Goal: Task Accomplishment & Management: Use online tool/utility

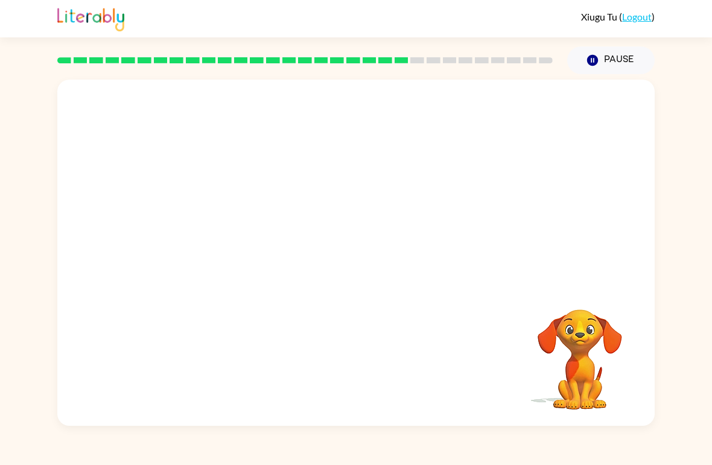
click at [320, 192] on video "Your browser must support playing .mp4 files to use Literably. Please try using…" at bounding box center [356, 182] width 598 height 205
click at [327, 185] on video "Your browser must support playing .mp4 files to use Literably. Please try using…" at bounding box center [356, 182] width 598 height 205
click at [319, 193] on video "Your browser must support playing .mp4 files to use Literably. Please try using…" at bounding box center [356, 182] width 598 height 205
click at [395, 222] on video "Your browser must support playing .mp4 files to use Literably. Please try using…" at bounding box center [356, 182] width 598 height 205
click at [319, 194] on video "Your browser must support playing .mp4 files to use Literably. Please try using…" at bounding box center [356, 182] width 598 height 205
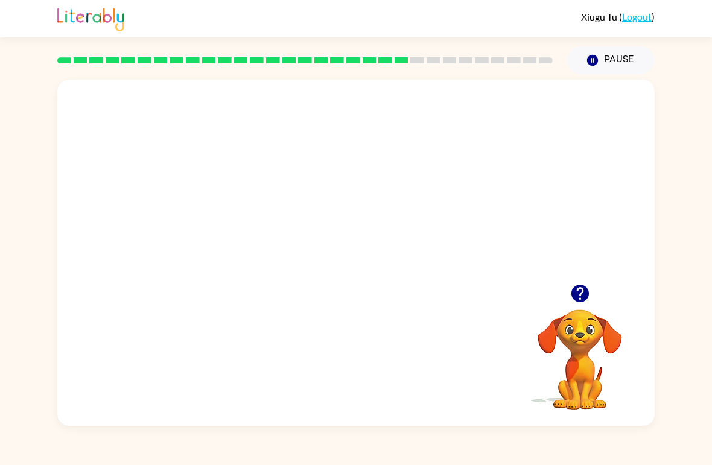
click at [394, 228] on video "Your browser must support playing .mp4 files to use Literably. Please try using…" at bounding box center [356, 182] width 598 height 205
click at [398, 228] on video "Your browser must support playing .mp4 files to use Literably. Please try using…" at bounding box center [356, 182] width 598 height 205
click at [388, 225] on video "Your browser must support playing .mp4 files to use Literably. Please try using…" at bounding box center [356, 182] width 598 height 205
click at [432, 190] on video "Your browser must support playing .mp4 files to use Literably. Please try using…" at bounding box center [356, 182] width 598 height 205
click at [429, 185] on video "Your browser must support playing .mp4 files to use Literably. Please try using…" at bounding box center [356, 182] width 598 height 205
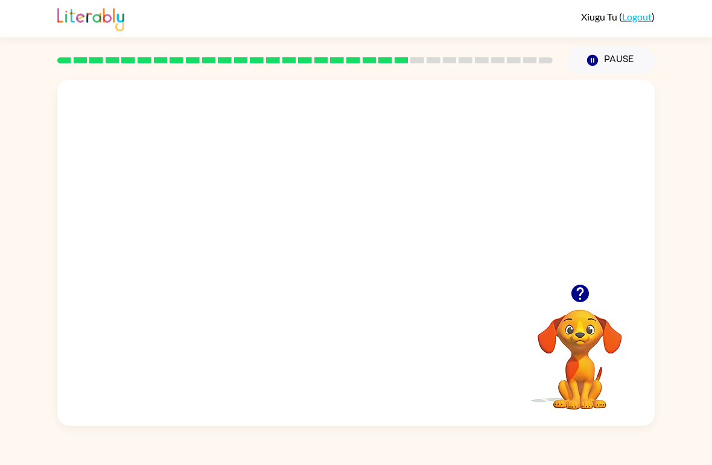
click at [425, 185] on video "Your browser must support playing .mp4 files to use Literably. Please try using…" at bounding box center [356, 182] width 598 height 205
click at [365, 259] on div at bounding box center [356, 259] width 77 height 44
click at [360, 259] on div at bounding box center [356, 259] width 77 height 44
click at [366, 260] on div at bounding box center [356, 259] width 77 height 44
click at [368, 265] on button "button" at bounding box center [356, 259] width 77 height 44
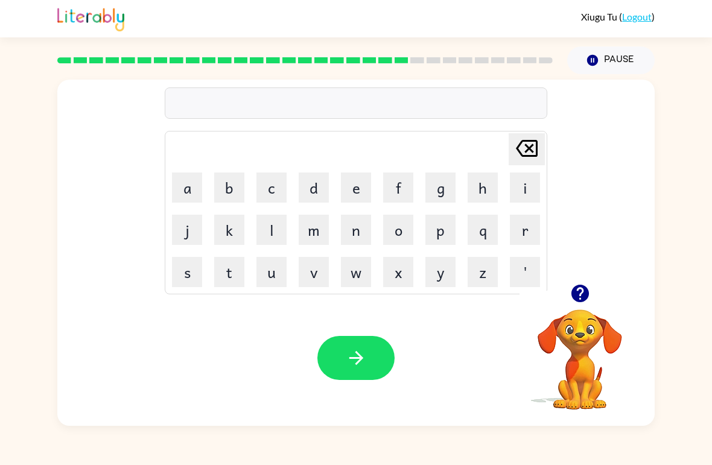
click at [523, 225] on button "r" at bounding box center [525, 230] width 30 height 30
click at [188, 193] on button "a" at bounding box center [187, 188] width 30 height 30
click at [516, 182] on button "i" at bounding box center [525, 188] width 30 height 30
click at [353, 222] on button "n" at bounding box center [356, 230] width 30 height 30
click at [270, 190] on button "c" at bounding box center [272, 188] width 30 height 30
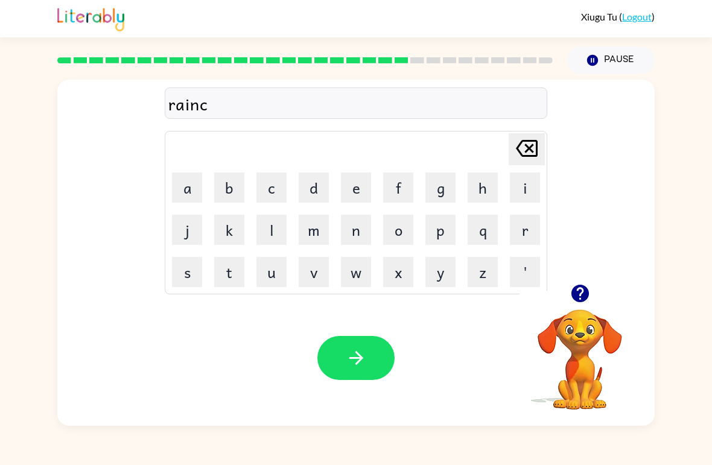
click at [394, 226] on button "o" at bounding box center [398, 230] width 30 height 30
click at [190, 188] on button "a" at bounding box center [187, 188] width 30 height 30
click at [225, 273] on button "t" at bounding box center [229, 272] width 30 height 30
click at [366, 357] on icon "button" at bounding box center [356, 358] width 21 height 21
click at [305, 239] on button "m" at bounding box center [314, 230] width 30 height 30
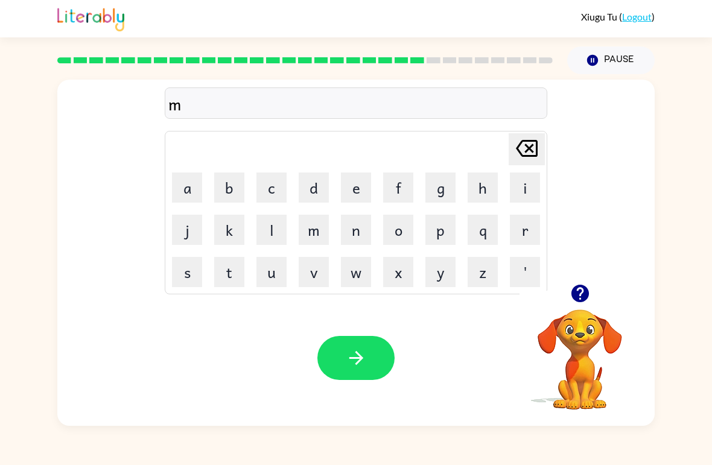
click at [198, 185] on button "a" at bounding box center [187, 188] width 30 height 30
click at [400, 177] on button "f" at bounding box center [398, 188] width 30 height 30
click at [537, 129] on div "maf Delete Delete last character input a b c d e f g h i j k l m n o p q r s t …" at bounding box center [356, 181] width 383 height 225
click at [526, 152] on icon at bounding box center [527, 148] width 22 height 17
click at [529, 226] on button "r" at bounding box center [525, 230] width 30 height 30
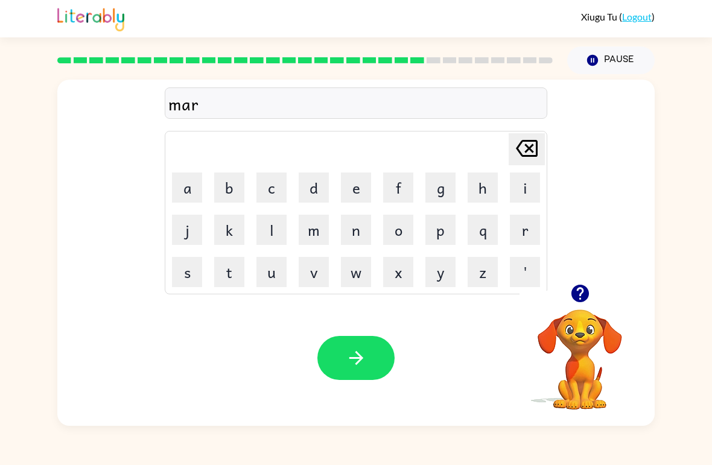
click at [235, 231] on button "k" at bounding box center [229, 230] width 30 height 30
click at [359, 181] on button "e" at bounding box center [356, 188] width 30 height 30
click at [524, 228] on button "r" at bounding box center [525, 230] width 30 height 30
click at [369, 356] on button "button" at bounding box center [356, 358] width 77 height 44
click at [179, 176] on button "a" at bounding box center [187, 188] width 30 height 30
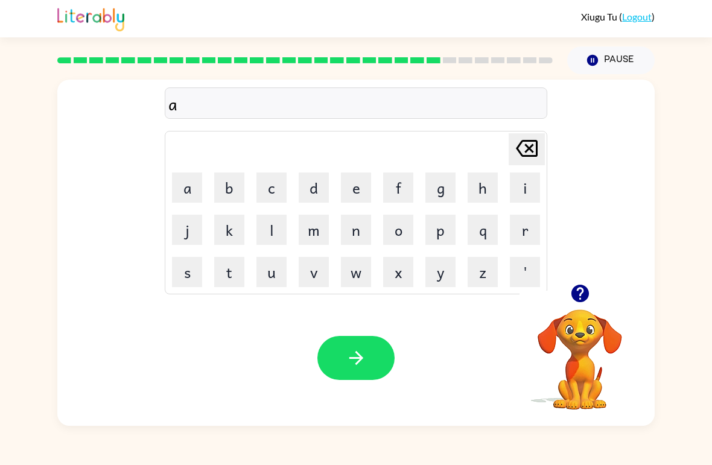
click at [321, 191] on button "d" at bounding box center [314, 188] width 30 height 30
click at [328, 235] on button "m" at bounding box center [314, 230] width 30 height 30
click at [201, 238] on button "j" at bounding box center [187, 230] width 30 height 30
click at [385, 231] on button "o" at bounding box center [398, 230] width 30 height 30
click at [202, 237] on button "j" at bounding box center [187, 230] width 30 height 30
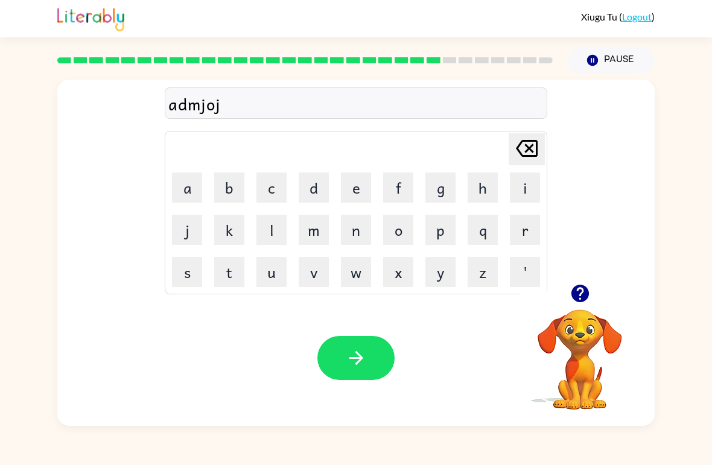
click at [519, 149] on icon "[PERSON_NAME] last character input" at bounding box center [527, 148] width 29 height 29
click at [518, 149] on icon at bounding box center [527, 148] width 22 height 17
click at [523, 145] on icon "[PERSON_NAME] last character input" at bounding box center [527, 148] width 29 height 29
click at [405, 230] on button "o" at bounding box center [398, 230] width 30 height 30
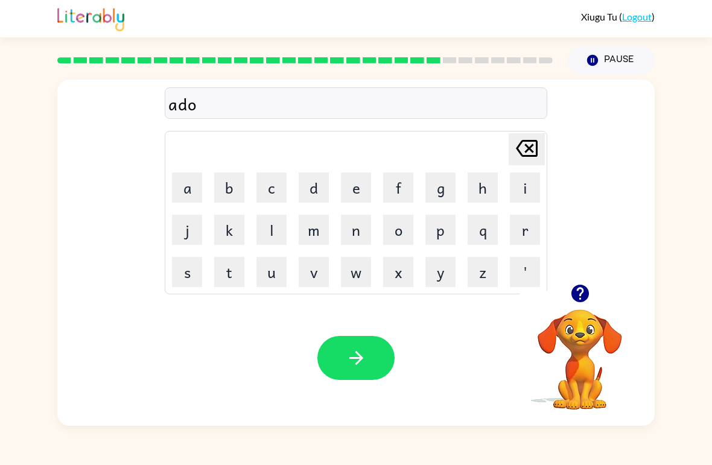
click at [401, 247] on td "o" at bounding box center [398, 229] width 41 height 41
click at [193, 243] on button "j" at bounding box center [187, 230] width 30 height 30
click at [422, 243] on td "p" at bounding box center [440, 229] width 41 height 41
click at [240, 244] on button "k" at bounding box center [229, 230] width 30 height 30
click at [362, 244] on button "n" at bounding box center [356, 230] width 30 height 30
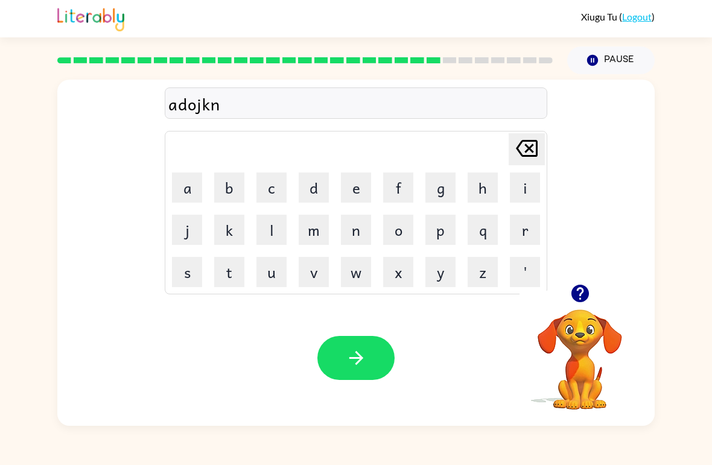
click at [455, 237] on button "p" at bounding box center [441, 230] width 30 height 30
click at [403, 266] on button "x" at bounding box center [398, 272] width 30 height 30
click at [196, 218] on button "j" at bounding box center [187, 230] width 30 height 30
click at [531, 148] on icon at bounding box center [527, 148] width 22 height 17
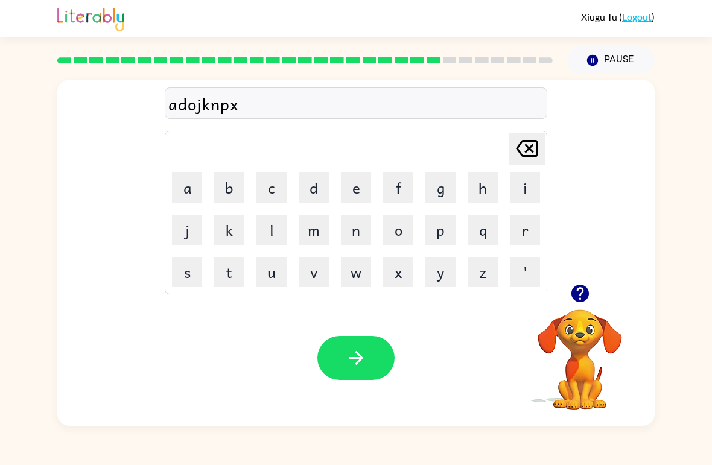
click at [529, 148] on icon at bounding box center [527, 148] width 22 height 17
click at [528, 147] on icon at bounding box center [527, 148] width 22 height 17
click at [519, 152] on icon at bounding box center [527, 148] width 22 height 17
click at [524, 156] on icon at bounding box center [527, 148] width 22 height 17
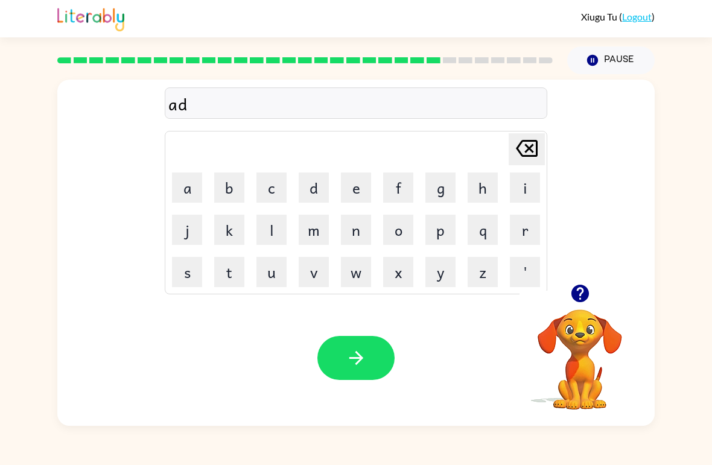
click at [313, 274] on button "v" at bounding box center [314, 272] width 30 height 30
click at [177, 177] on button "a" at bounding box center [187, 188] width 30 height 30
click at [276, 174] on button "c" at bounding box center [272, 188] width 30 height 30
click at [523, 144] on icon "[PERSON_NAME] last character input" at bounding box center [527, 148] width 29 height 29
click at [351, 225] on button "n" at bounding box center [356, 230] width 30 height 30
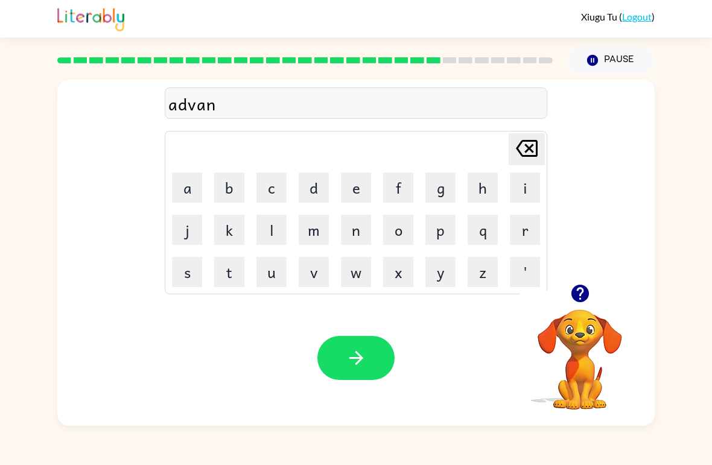
click at [276, 187] on button "c" at bounding box center [272, 188] width 30 height 30
click at [523, 188] on button "i" at bounding box center [525, 188] width 30 height 30
click at [363, 231] on button "n" at bounding box center [356, 230] width 30 height 30
click at [442, 182] on button "g" at bounding box center [441, 188] width 30 height 30
click at [356, 360] on icon "button" at bounding box center [356, 358] width 21 height 21
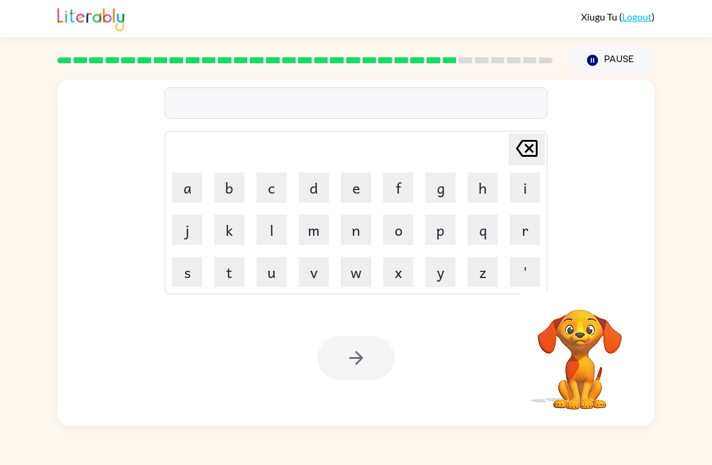
click at [7, 33] on div "Xiugu Tu ( Logout )" at bounding box center [356, 18] width 712 height 37
click at [582, 301] on icon "button" at bounding box center [580, 294] width 18 height 18
click at [447, 187] on button "g" at bounding box center [441, 188] width 30 height 30
click at [402, 224] on button "o" at bounding box center [398, 230] width 30 height 30
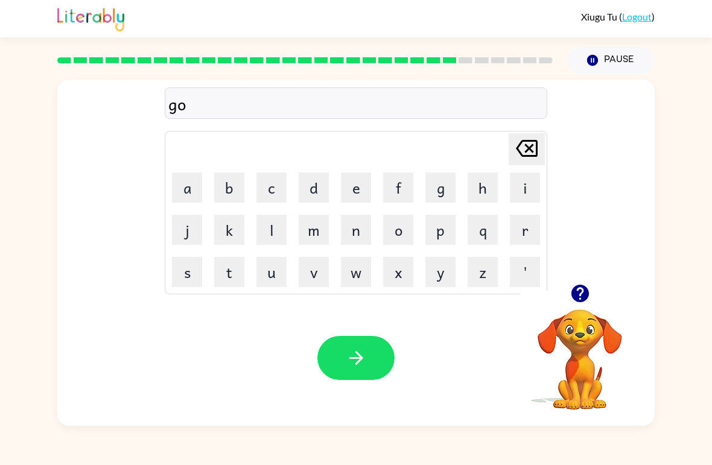
click at [232, 188] on button "b" at bounding box center [229, 188] width 30 height 30
click at [275, 229] on button "l" at bounding box center [272, 230] width 30 height 30
click at [532, 182] on button "i" at bounding box center [525, 188] width 30 height 30
click at [351, 227] on button "n" at bounding box center [356, 230] width 30 height 30
click at [436, 190] on button "g" at bounding box center [441, 188] width 30 height 30
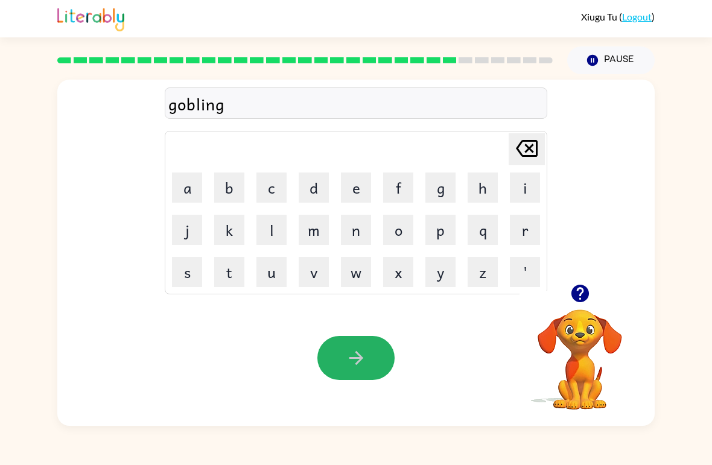
click at [341, 354] on button "button" at bounding box center [356, 358] width 77 height 44
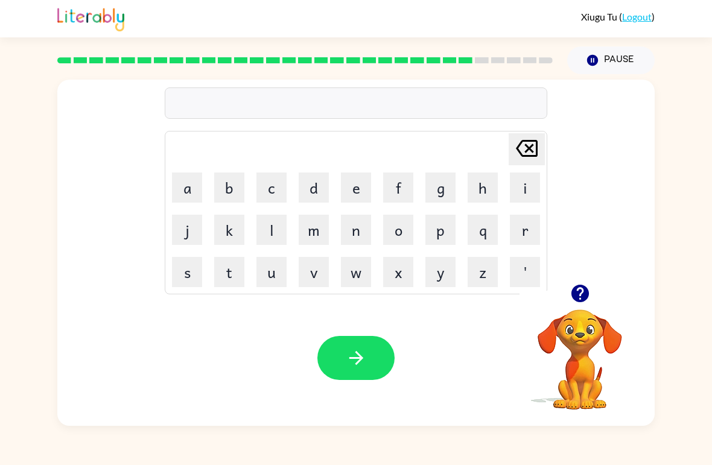
click at [575, 293] on icon "button" at bounding box center [580, 294] width 18 height 18
click at [443, 186] on button "g" at bounding box center [441, 188] width 30 height 30
click at [391, 244] on button "o" at bounding box center [398, 230] width 30 height 30
click at [315, 278] on button "v" at bounding box center [314, 272] width 30 height 30
click at [358, 185] on button "e" at bounding box center [356, 188] width 30 height 30
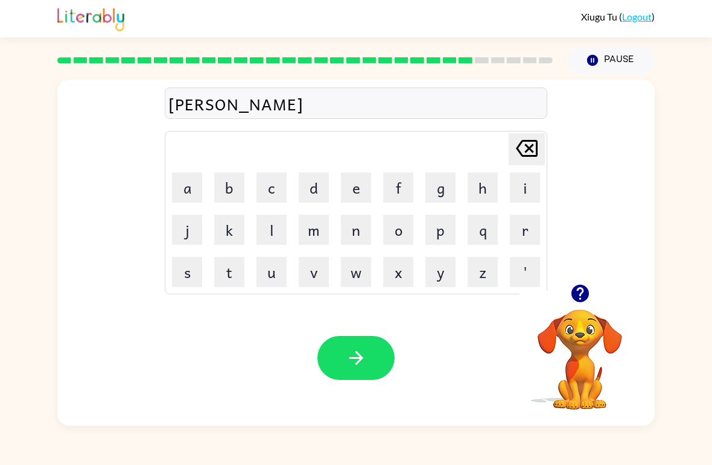
click at [526, 230] on button "r" at bounding box center [525, 230] width 30 height 30
click at [312, 228] on button "m" at bounding box center [314, 230] width 30 height 30
click at [347, 182] on button "e" at bounding box center [356, 188] width 30 height 30
click at [357, 232] on button "n" at bounding box center [356, 230] width 30 height 30
click at [238, 258] on button "t" at bounding box center [229, 272] width 30 height 30
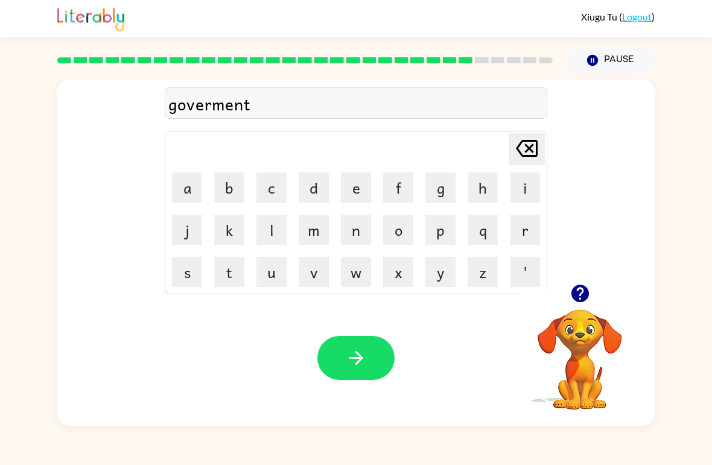
click at [531, 152] on icon at bounding box center [527, 148] width 22 height 17
click at [231, 272] on button "t" at bounding box center [229, 272] width 30 height 30
click at [316, 344] on div "Your browser must support playing .mp4 files to use Literably. Please try using…" at bounding box center [356, 358] width 598 height 136
click at [363, 369] on button "button" at bounding box center [356, 358] width 77 height 44
click at [191, 194] on button "a" at bounding box center [187, 188] width 30 height 30
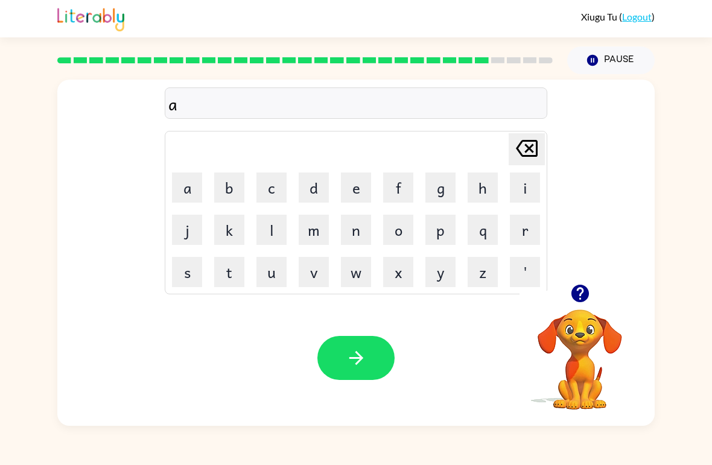
click at [240, 192] on button "b" at bounding box center [229, 188] width 30 height 30
click at [281, 189] on button "c" at bounding box center [272, 188] width 30 height 30
click at [316, 194] on button "d" at bounding box center [314, 188] width 30 height 30
click at [371, 194] on button "e" at bounding box center [356, 188] width 30 height 30
click at [398, 182] on button "f" at bounding box center [398, 188] width 30 height 30
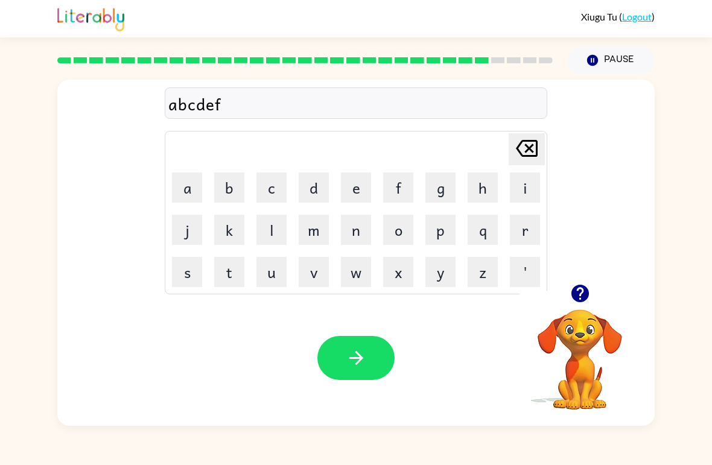
click at [434, 187] on button "g" at bounding box center [441, 188] width 30 height 30
click at [476, 184] on button "h" at bounding box center [483, 188] width 30 height 30
click at [534, 191] on button "i" at bounding box center [525, 188] width 30 height 30
click at [183, 225] on button "j" at bounding box center [187, 230] width 30 height 30
click at [232, 233] on button "k" at bounding box center [229, 230] width 30 height 30
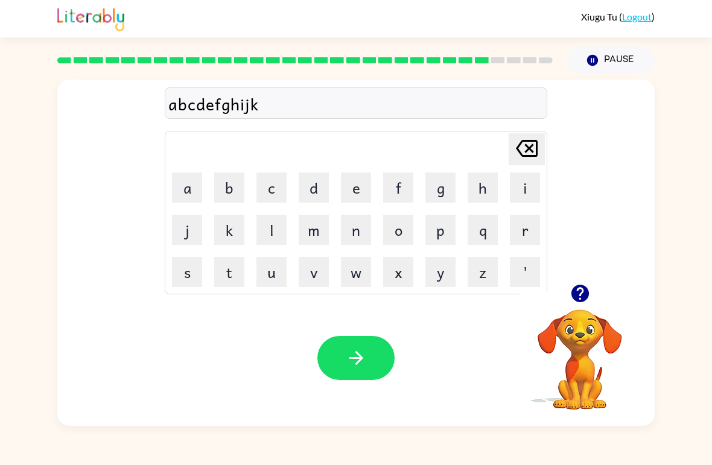
click at [279, 223] on button "l" at bounding box center [272, 230] width 30 height 30
click at [321, 233] on button "m" at bounding box center [314, 230] width 30 height 30
click at [363, 230] on button "n" at bounding box center [356, 230] width 30 height 30
click at [404, 231] on button "o" at bounding box center [398, 230] width 30 height 30
click at [450, 233] on button "p" at bounding box center [441, 230] width 30 height 30
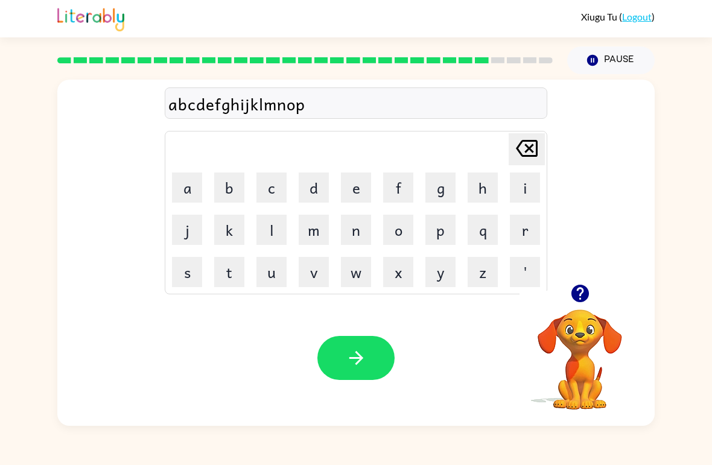
click at [481, 231] on button "q" at bounding box center [483, 230] width 30 height 30
click at [528, 225] on button "r" at bounding box center [525, 230] width 30 height 30
click at [194, 276] on button "s" at bounding box center [187, 272] width 30 height 30
click at [243, 270] on button "t" at bounding box center [229, 272] width 30 height 30
click at [276, 279] on button "u" at bounding box center [272, 272] width 30 height 30
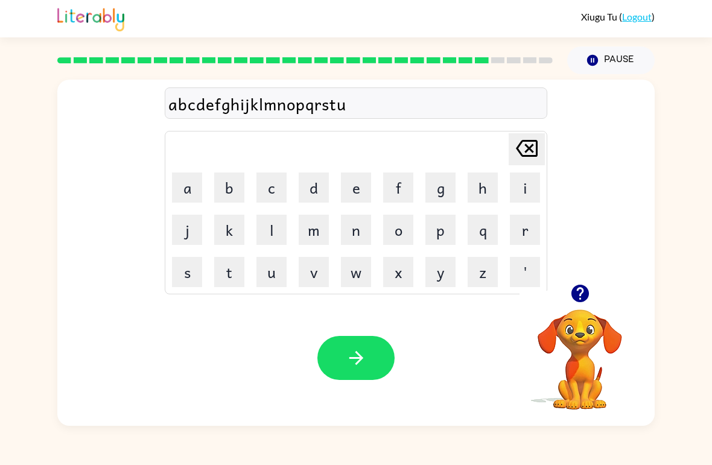
click at [319, 275] on button "v" at bounding box center [314, 272] width 30 height 30
click at [365, 275] on button "w" at bounding box center [356, 272] width 30 height 30
click at [407, 276] on button "x" at bounding box center [398, 272] width 30 height 30
click at [447, 277] on button "y" at bounding box center [441, 272] width 30 height 30
click at [486, 274] on button "z" at bounding box center [483, 272] width 30 height 30
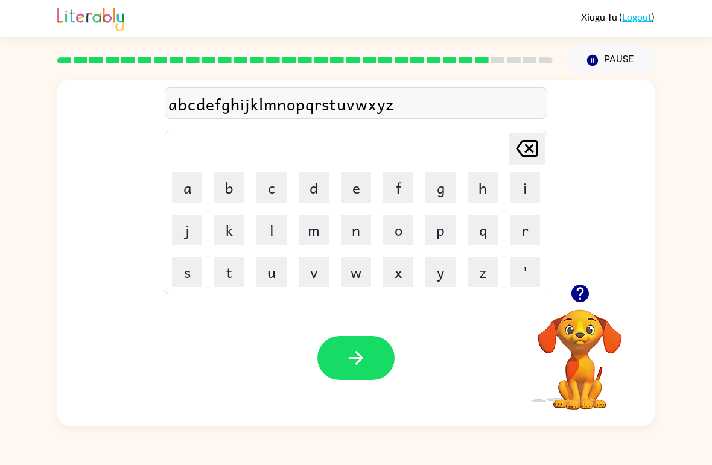
click at [530, 272] on button "'" at bounding box center [525, 272] width 30 height 30
click at [537, 146] on icon at bounding box center [527, 148] width 22 height 17
click at [536, 150] on icon at bounding box center [527, 148] width 22 height 17
click at [535, 151] on icon "[PERSON_NAME] last character input" at bounding box center [527, 148] width 29 height 29
click at [534, 150] on icon "[PERSON_NAME] last character input" at bounding box center [527, 148] width 29 height 29
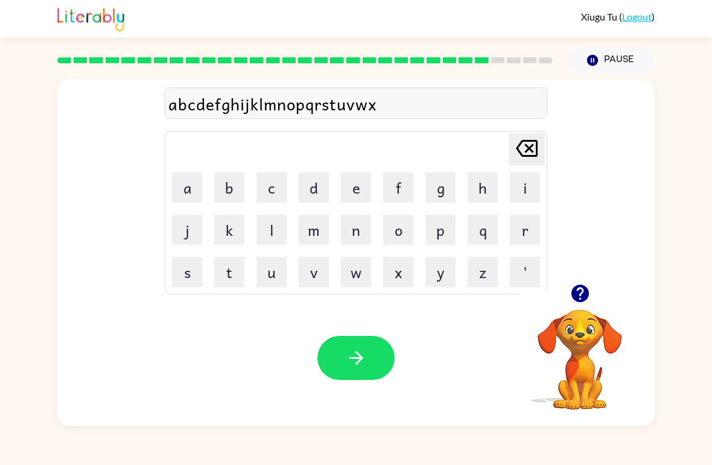
click at [530, 154] on icon "[PERSON_NAME] last character input" at bounding box center [527, 148] width 29 height 29
click at [530, 153] on icon "[PERSON_NAME] last character input" at bounding box center [527, 148] width 29 height 29
click at [529, 152] on icon "[PERSON_NAME] last character input" at bounding box center [527, 148] width 29 height 29
click at [528, 151] on icon at bounding box center [527, 148] width 22 height 17
click at [533, 142] on icon at bounding box center [527, 148] width 22 height 17
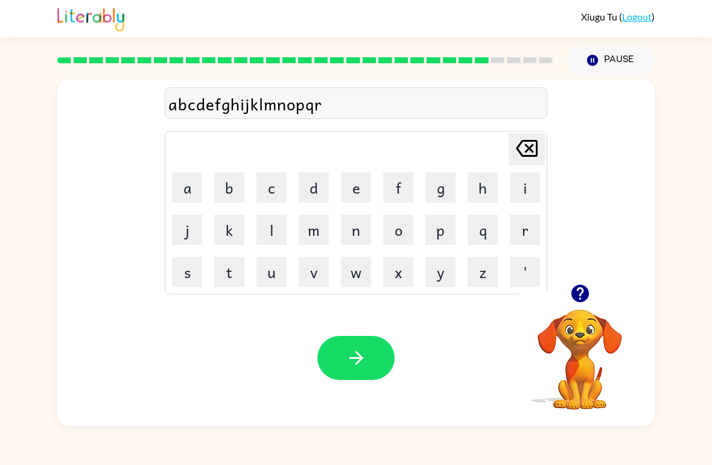
click at [533, 141] on icon at bounding box center [527, 148] width 22 height 17
click at [535, 145] on icon "[PERSON_NAME] last character input" at bounding box center [527, 148] width 29 height 29
click at [528, 149] on icon at bounding box center [527, 148] width 22 height 17
click at [530, 153] on icon "[PERSON_NAME] last character input" at bounding box center [527, 148] width 29 height 29
click at [535, 151] on icon "[PERSON_NAME] last character input" at bounding box center [527, 148] width 29 height 29
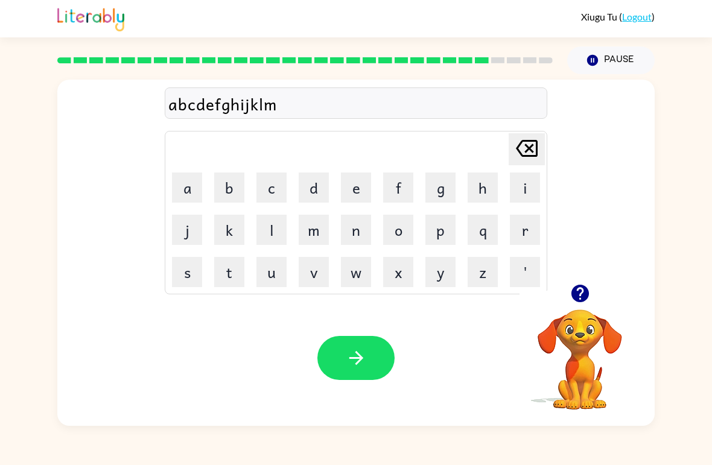
click at [535, 151] on icon "[PERSON_NAME] last character input" at bounding box center [527, 148] width 29 height 29
click at [542, 162] on button "[PERSON_NAME] last character input" at bounding box center [527, 149] width 36 height 32
click at [542, 161] on button "[PERSON_NAME] last character input" at bounding box center [527, 149] width 36 height 32
click at [540, 161] on icon "[PERSON_NAME] last character input" at bounding box center [527, 148] width 29 height 29
click at [540, 160] on icon "[PERSON_NAME] last character input" at bounding box center [527, 148] width 29 height 29
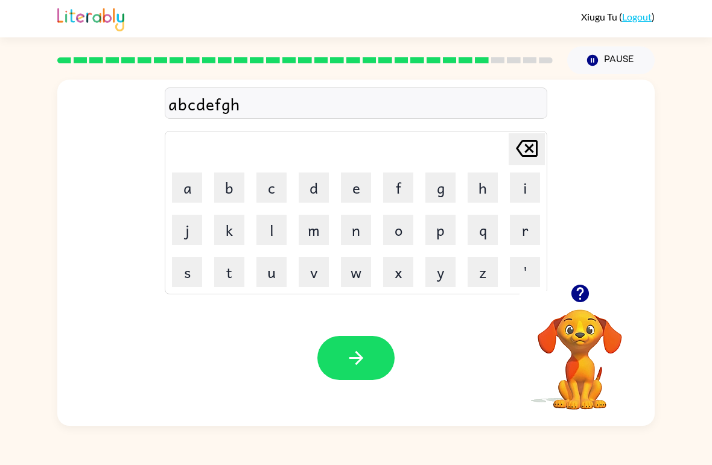
click at [538, 150] on icon "[PERSON_NAME] last character input" at bounding box center [527, 148] width 29 height 29
click at [538, 150] on icon at bounding box center [527, 148] width 22 height 17
click at [533, 152] on icon at bounding box center [527, 148] width 22 height 17
click at [532, 152] on icon at bounding box center [527, 148] width 22 height 17
click at [537, 155] on icon at bounding box center [527, 148] width 22 height 17
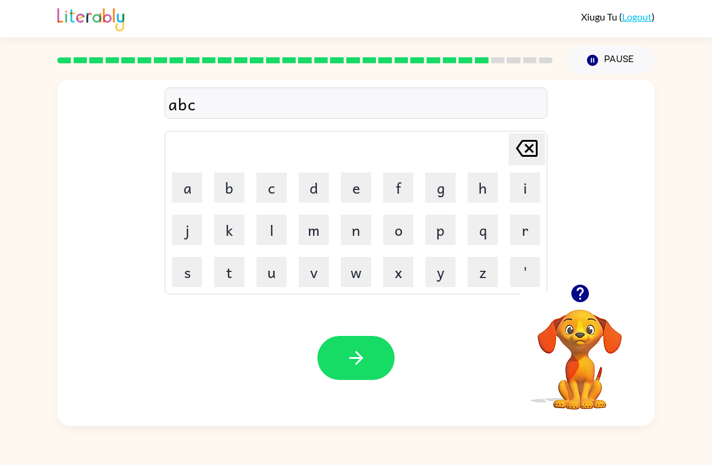
click at [537, 154] on icon at bounding box center [527, 148] width 22 height 17
click at [542, 155] on button "[PERSON_NAME] last character input" at bounding box center [527, 149] width 36 height 32
click at [542, 154] on button "[PERSON_NAME] last character input" at bounding box center [527, 149] width 36 height 32
click at [580, 294] on icon "button" at bounding box center [580, 294] width 18 height 18
click at [182, 276] on button "s" at bounding box center [187, 272] width 30 height 30
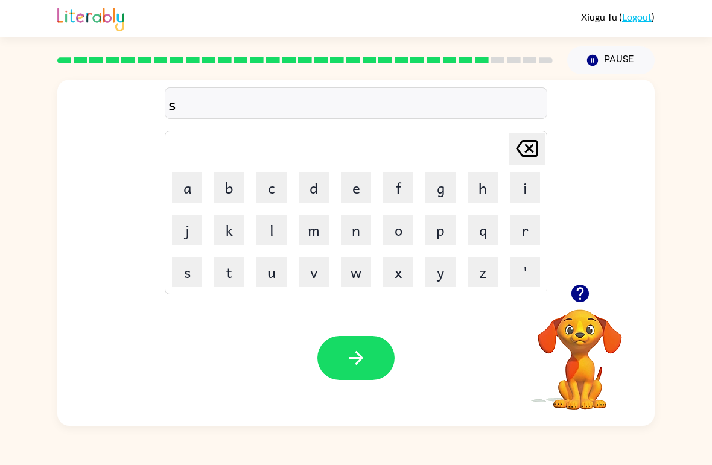
click at [229, 271] on button "t" at bounding box center [229, 272] width 30 height 30
click at [184, 194] on button "a" at bounding box center [187, 188] width 30 height 30
click at [533, 183] on button "i" at bounding box center [525, 188] width 30 height 30
click at [354, 220] on button "n" at bounding box center [356, 230] width 30 height 30
click at [362, 353] on icon "button" at bounding box center [356, 358] width 21 height 21
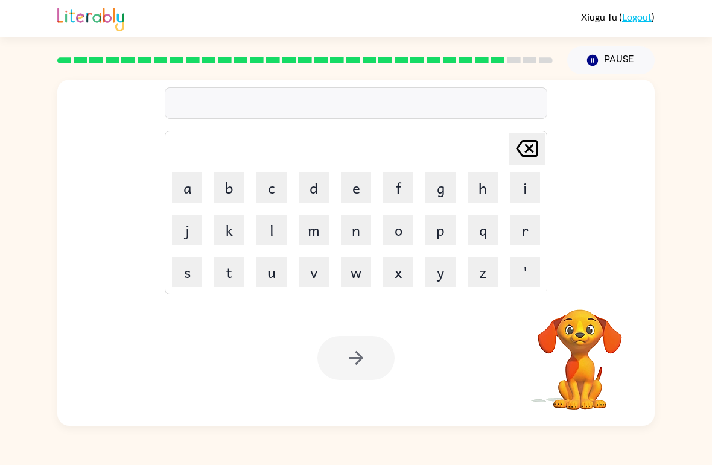
click at [529, 140] on icon "[PERSON_NAME] last character input" at bounding box center [527, 148] width 29 height 29
click at [531, 145] on icon "[PERSON_NAME] last character input" at bounding box center [527, 148] width 29 height 29
click at [530, 145] on icon "[PERSON_NAME] last character input" at bounding box center [527, 148] width 29 height 29
click at [533, 145] on icon at bounding box center [527, 148] width 22 height 17
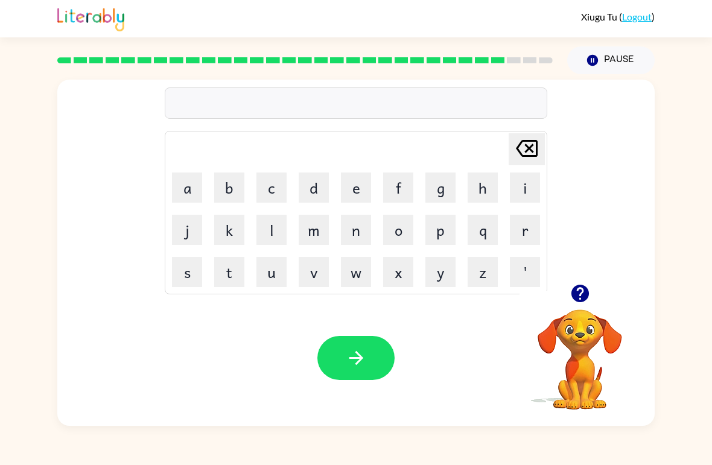
click at [181, 278] on button "s" at bounding box center [187, 272] width 30 height 30
click at [475, 184] on button "h" at bounding box center [483, 188] width 30 height 30
click at [191, 185] on button "a" at bounding box center [187, 188] width 30 height 30
click at [440, 273] on button "y" at bounding box center [441, 272] width 30 height 30
click at [532, 144] on icon "[PERSON_NAME] last character input" at bounding box center [527, 148] width 29 height 29
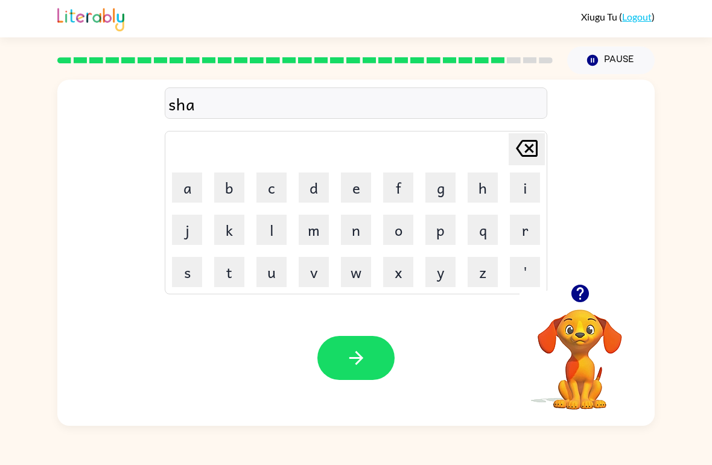
click at [345, 179] on button "e" at bounding box center [356, 188] width 30 height 30
click at [372, 339] on button "button" at bounding box center [356, 358] width 77 height 44
click at [349, 191] on button "e" at bounding box center [356, 188] width 30 height 30
click at [411, 268] on button "x" at bounding box center [398, 272] width 30 height 30
click at [351, 181] on button "e" at bounding box center [356, 188] width 30 height 30
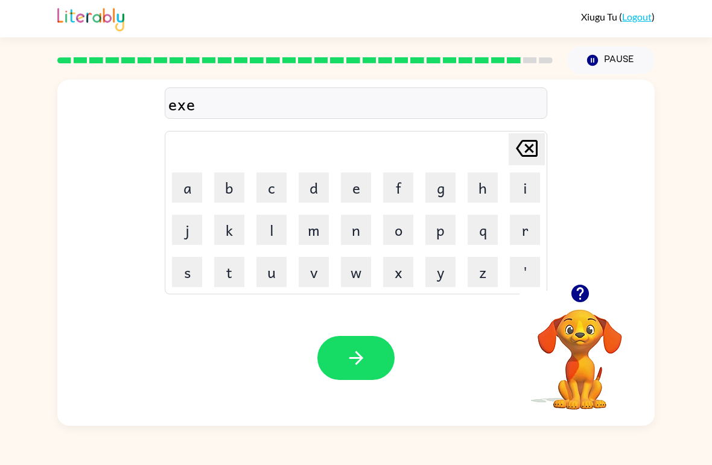
click at [270, 229] on button "l" at bounding box center [272, 230] width 30 height 30
click at [355, 181] on button "e" at bounding box center [356, 188] width 30 height 30
click at [358, 222] on button "n" at bounding box center [356, 230] width 30 height 30
click at [153, 24] on div "Xiugu Tu ( Logout )" at bounding box center [356, 18] width 598 height 37
click at [231, 277] on button "t" at bounding box center [229, 272] width 30 height 30
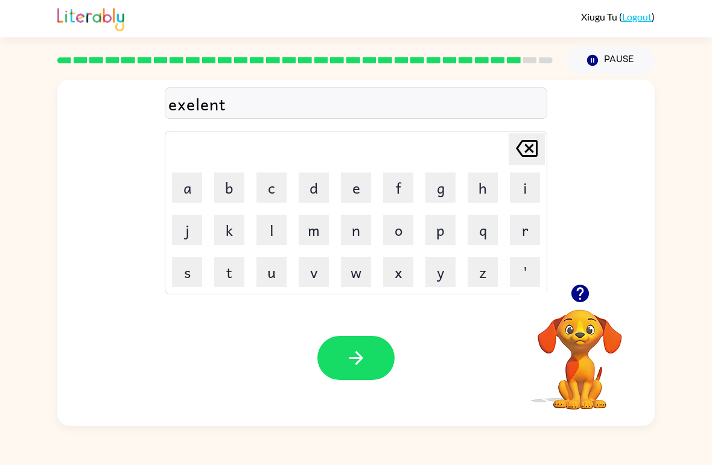
click at [386, 357] on button "button" at bounding box center [356, 358] width 77 height 44
click at [302, 273] on button "v" at bounding box center [314, 272] width 30 height 30
click at [526, 146] on icon at bounding box center [527, 148] width 22 height 17
click at [184, 228] on button "j" at bounding box center [187, 230] width 30 height 30
click at [581, 292] on icon "button" at bounding box center [580, 294] width 18 height 18
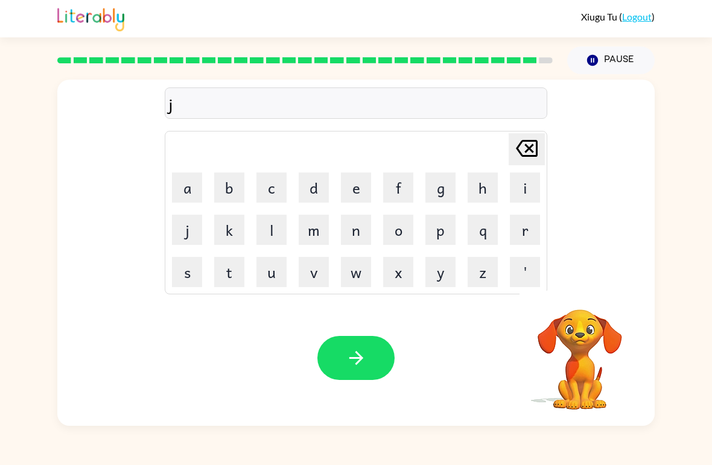
click at [162, 37] on div "Xiugu Tu ( Logout )" at bounding box center [356, 18] width 598 height 37
click at [194, 196] on button "a" at bounding box center [187, 188] width 30 height 30
click at [363, 278] on button "w" at bounding box center [356, 272] width 30 height 30
click at [235, 194] on button "b" at bounding box center [229, 188] width 30 height 30
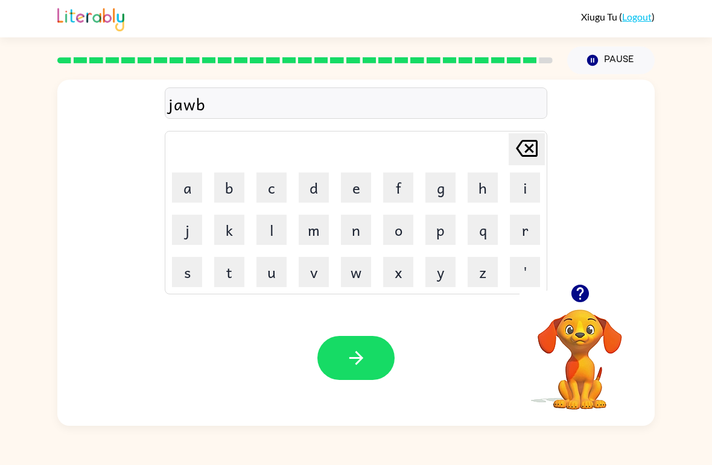
click at [175, 174] on button "a" at bounding box center [187, 188] width 30 height 30
click at [351, 190] on button "e" at bounding box center [356, 188] width 30 height 30
click at [544, 145] on button "[PERSON_NAME] last character input" at bounding box center [527, 149] width 36 height 32
click at [543, 142] on button "[PERSON_NAME] last character input" at bounding box center [527, 149] width 36 height 32
click at [366, 190] on button "e" at bounding box center [356, 188] width 30 height 30
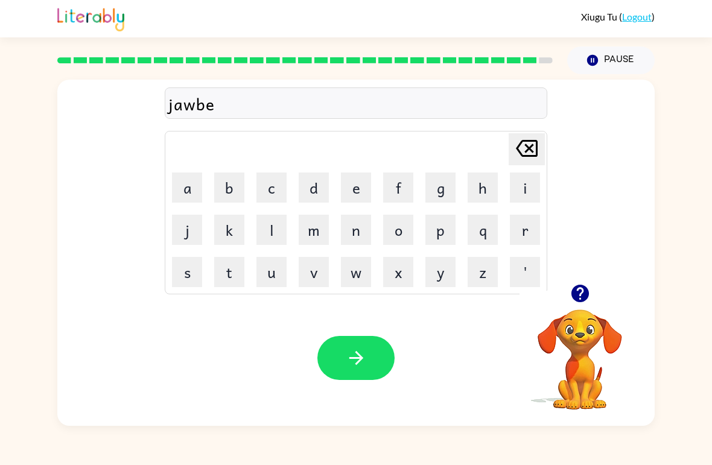
click at [191, 190] on button "a" at bounding box center [187, 188] width 30 height 30
click at [525, 162] on icon "[PERSON_NAME] last character input" at bounding box center [527, 148] width 29 height 29
click at [525, 161] on icon "[PERSON_NAME] last character input" at bounding box center [527, 148] width 29 height 29
click at [530, 226] on button "r" at bounding box center [525, 230] width 30 height 30
click at [356, 188] on button "e" at bounding box center [356, 188] width 30 height 30
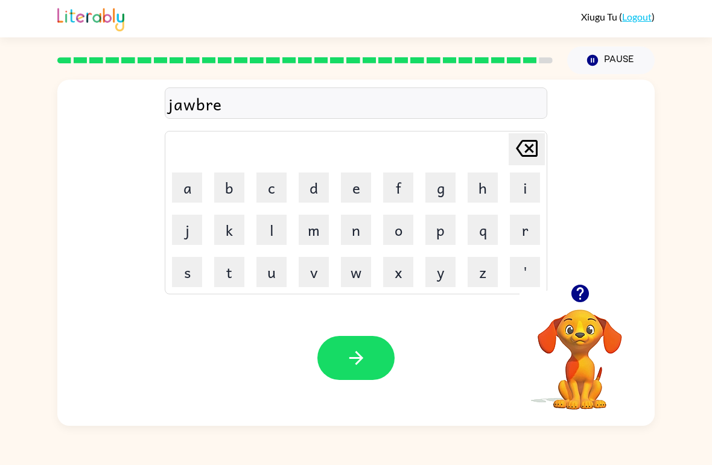
click at [188, 184] on button "a" at bounding box center [187, 188] width 30 height 30
click at [226, 224] on button "k" at bounding box center [229, 230] width 30 height 30
click at [523, 219] on button "r" at bounding box center [525, 230] width 30 height 30
click at [360, 360] on icon "button" at bounding box center [356, 358] width 21 height 21
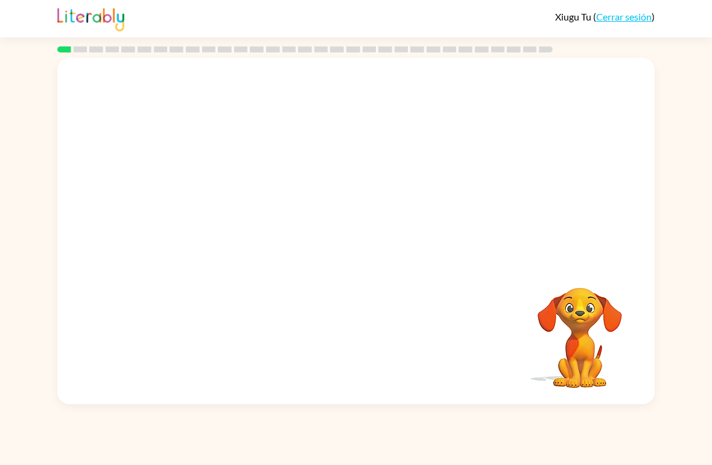
click at [578, 304] on video "Tu navegador debe admitir la reproducción de archivos .mp4 para usar Literably.…" at bounding box center [580, 329] width 121 height 121
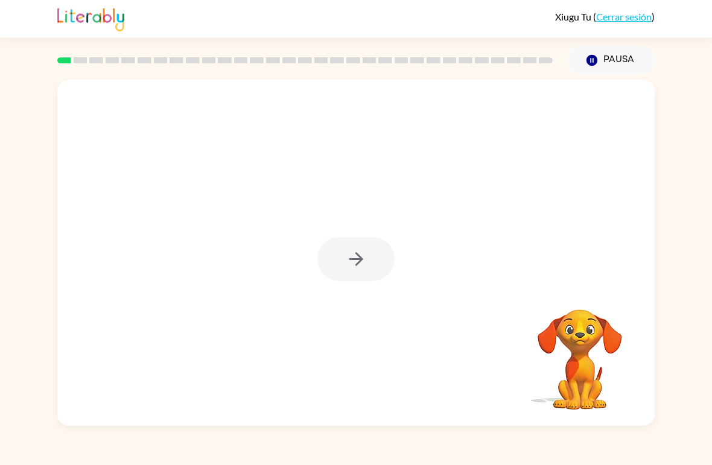
click at [365, 263] on icon "button" at bounding box center [356, 259] width 21 height 21
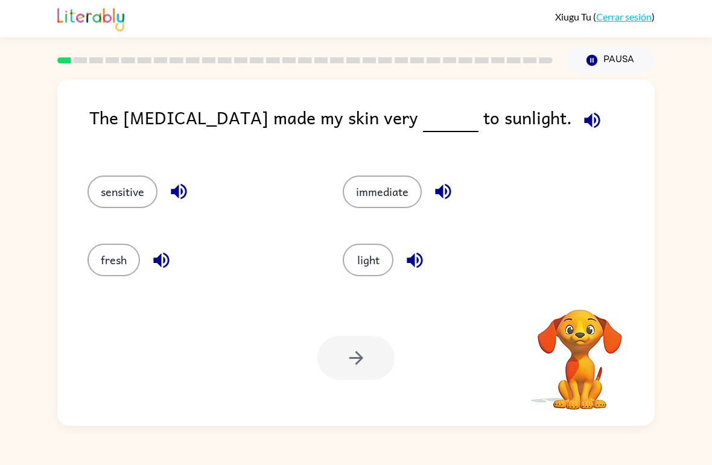
click at [365, 263] on button "light" at bounding box center [368, 260] width 51 height 33
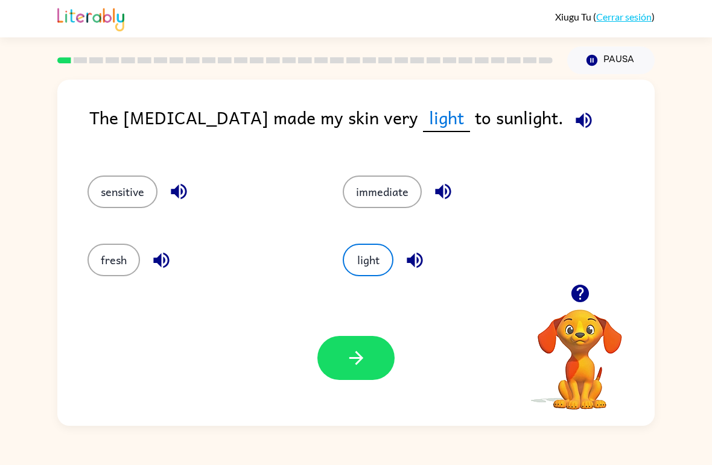
click at [110, 201] on button "sensitive" at bounding box center [123, 192] width 70 height 33
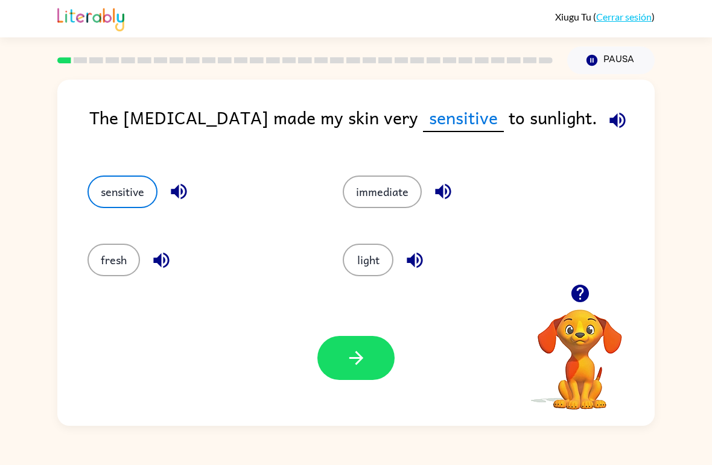
click at [359, 263] on button "light" at bounding box center [368, 260] width 51 height 33
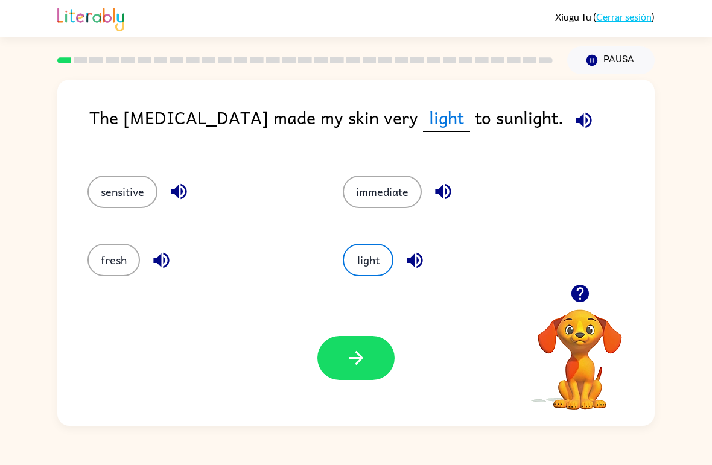
click at [389, 199] on button "immediate" at bounding box center [382, 192] width 79 height 33
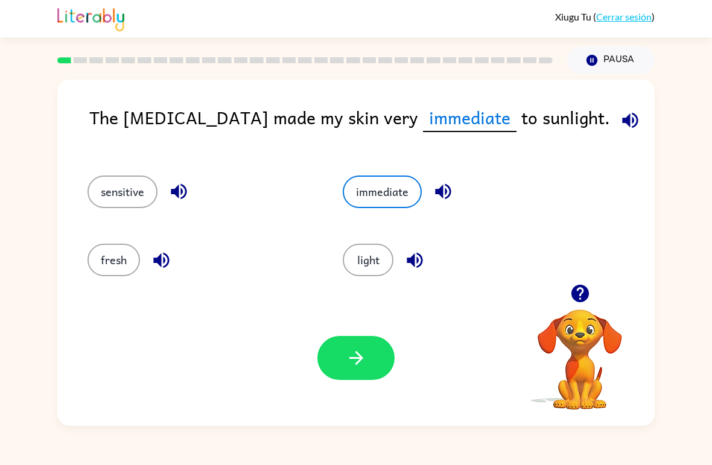
click at [116, 184] on button "sensitive" at bounding box center [123, 192] width 70 height 33
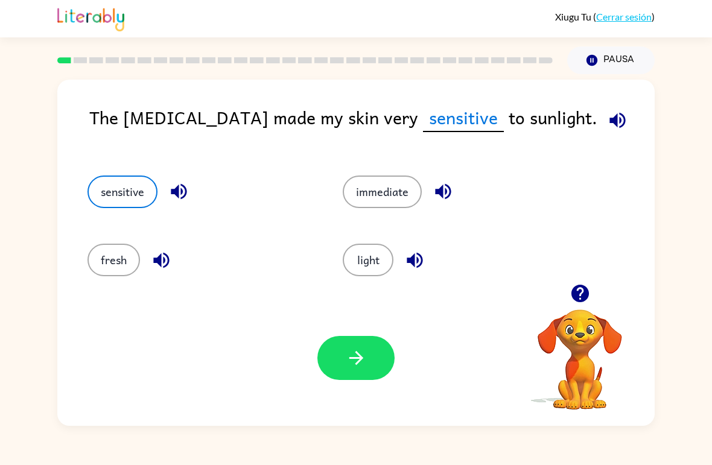
click at [376, 358] on button "button" at bounding box center [356, 358] width 77 height 44
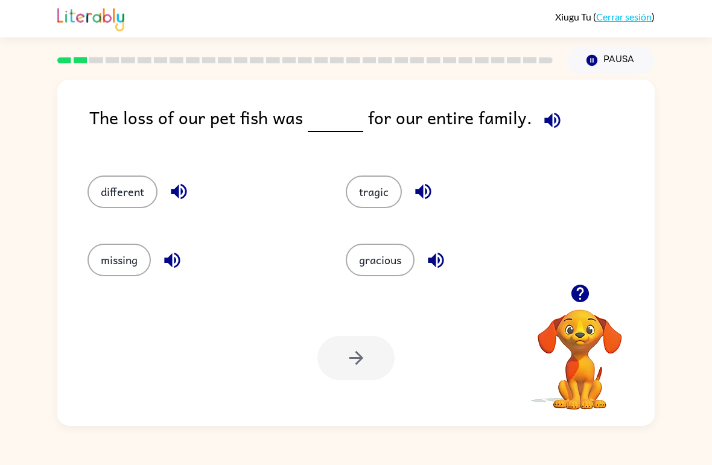
click at [361, 193] on button "tragic" at bounding box center [374, 192] width 56 height 33
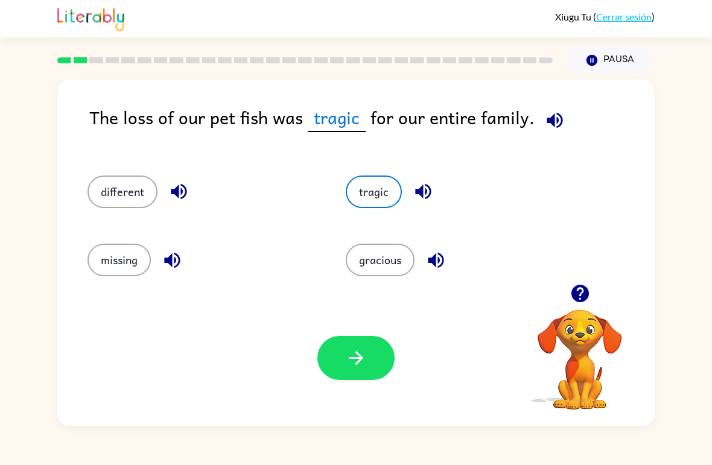
click at [363, 355] on icon "button" at bounding box center [356, 358] width 21 height 21
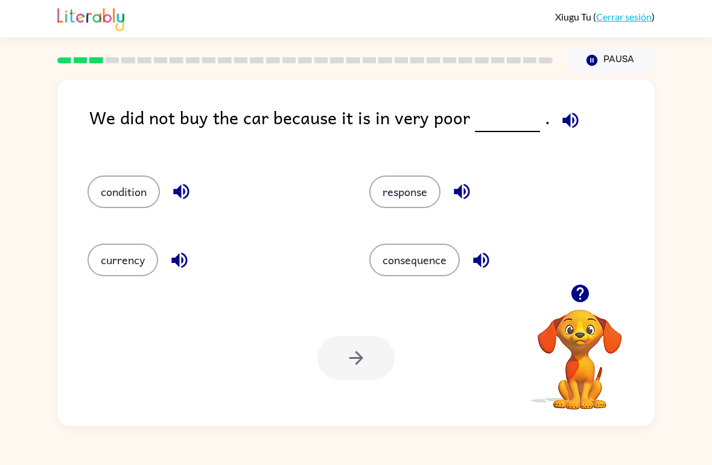
click at [130, 170] on div "condition" at bounding box center [206, 187] width 282 height 68
click at [124, 197] on button "condition" at bounding box center [124, 192] width 72 height 33
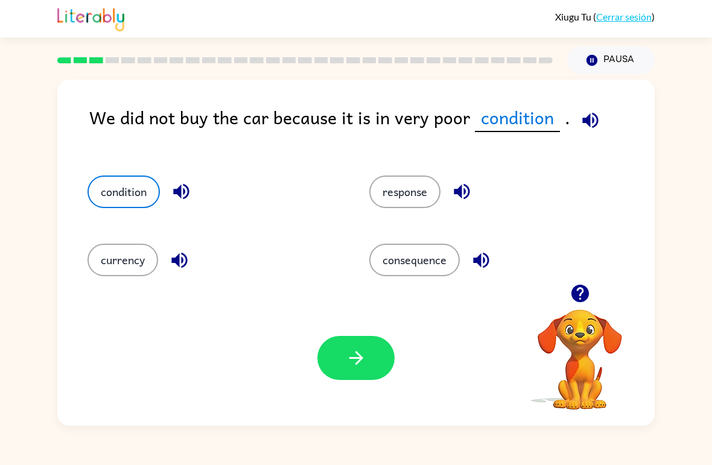
click at [377, 368] on button "button" at bounding box center [356, 358] width 77 height 44
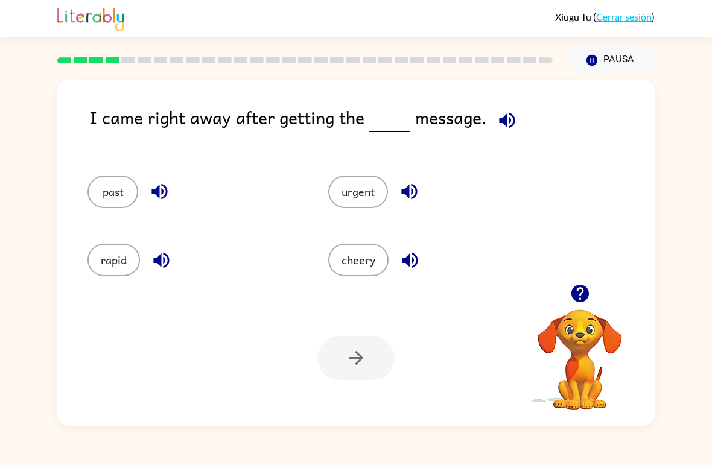
click at [365, 196] on button "urgent" at bounding box center [358, 192] width 60 height 33
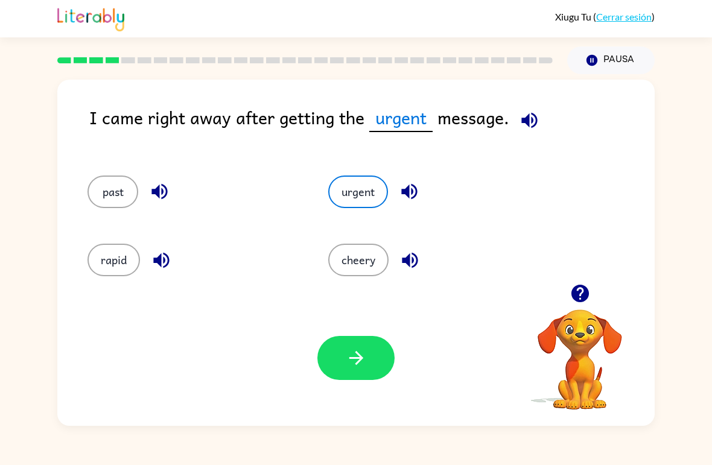
click at [368, 366] on button "button" at bounding box center [356, 358] width 77 height 44
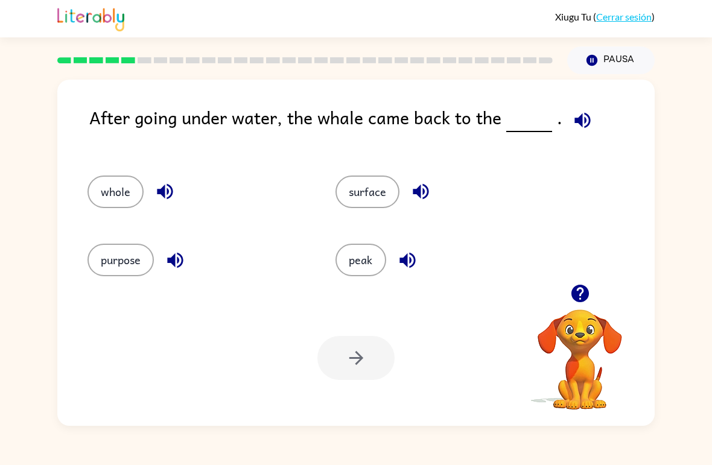
click at [375, 188] on button "surface" at bounding box center [368, 192] width 64 height 33
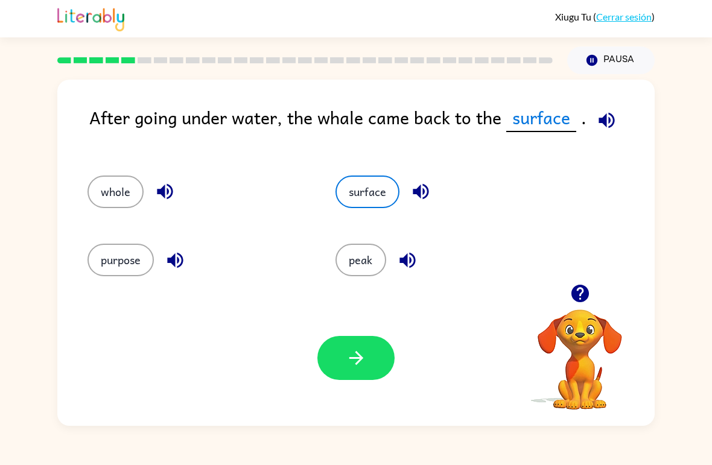
click at [370, 259] on button "peak" at bounding box center [361, 260] width 51 height 33
click at [272, 283] on div "purpose" at bounding box center [189, 255] width 248 height 68
click at [382, 362] on button "button" at bounding box center [356, 358] width 77 height 44
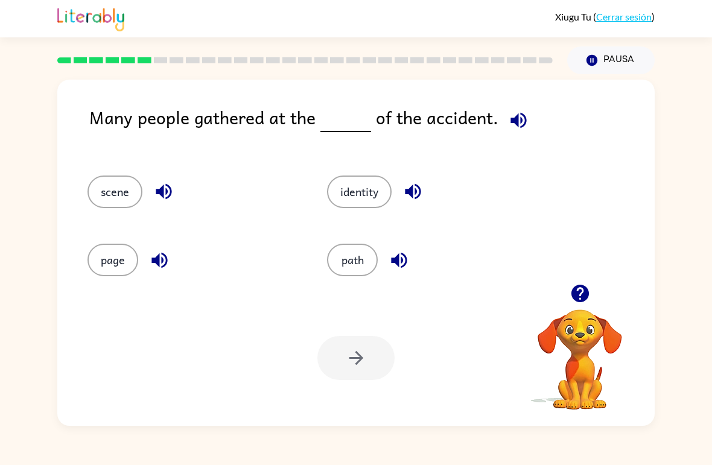
click at [359, 256] on button "path" at bounding box center [352, 260] width 51 height 33
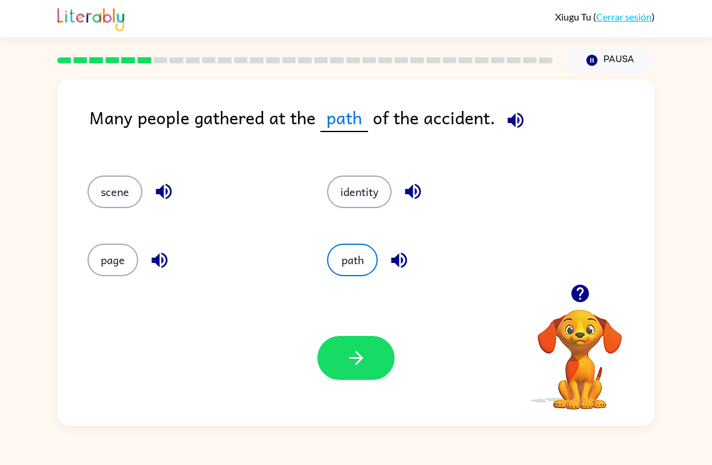
click at [378, 355] on button "button" at bounding box center [356, 358] width 77 height 44
click at [380, 361] on div at bounding box center [356, 358] width 77 height 44
click at [335, 353] on div at bounding box center [356, 358] width 77 height 44
click at [381, 372] on div at bounding box center [356, 358] width 77 height 44
click at [380, 372] on div at bounding box center [356, 358] width 77 height 44
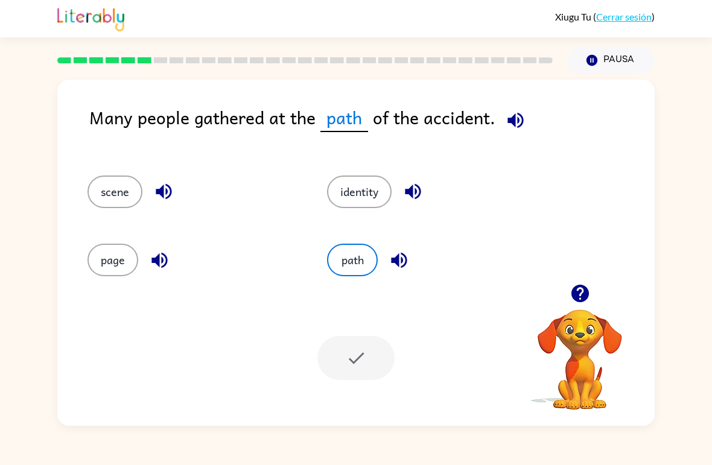
click at [368, 371] on div at bounding box center [356, 358] width 77 height 44
click at [589, 302] on icon "button" at bounding box center [580, 293] width 21 height 21
click at [588, 302] on video "Tu navegador debe admitir la reproducción de archivos .mp4 para usar Literably.…" at bounding box center [580, 351] width 121 height 121
click at [581, 284] on div "scene identity page path" at bounding box center [356, 221] width 574 height 127
click at [374, 284] on div "path" at bounding box center [424, 255] width 240 height 68
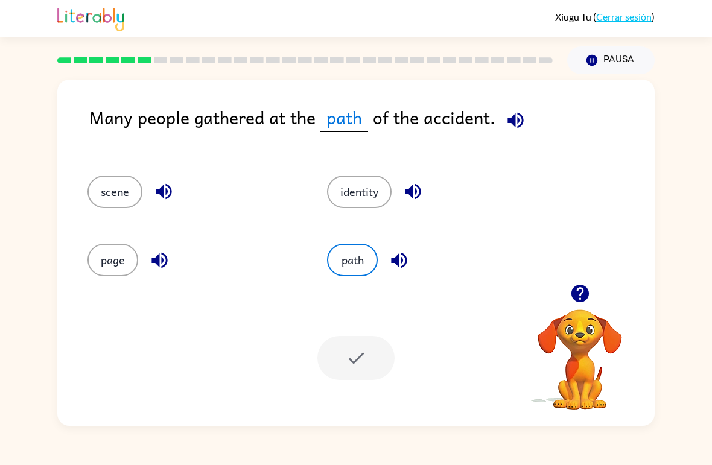
click at [347, 246] on button "path" at bounding box center [352, 260] width 51 height 33
click at [347, 249] on button "path" at bounding box center [352, 260] width 51 height 33
click at [68, 417] on div "Tu navegador debe admitir la reproducción de archivos .mp4 para usar Literably.…" at bounding box center [356, 358] width 598 height 136
click at [340, 248] on button "path" at bounding box center [352, 260] width 51 height 33
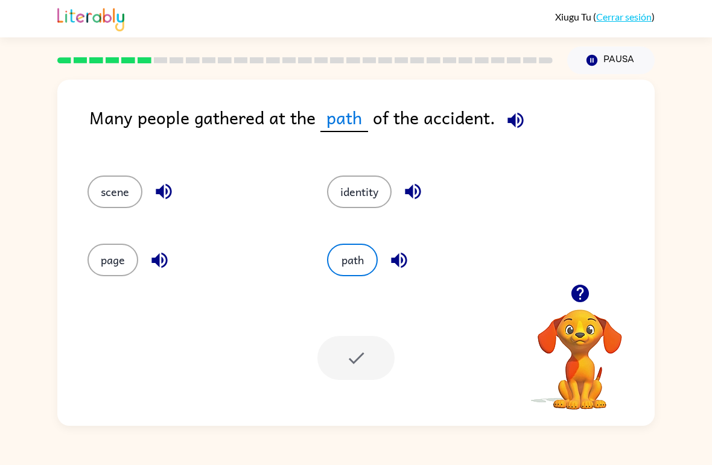
click at [328, 255] on button "path" at bounding box center [352, 260] width 51 height 33
click at [327, 252] on div "path" at bounding box center [424, 255] width 240 height 68
click at [342, 254] on button "path" at bounding box center [352, 260] width 51 height 33
click at [358, 349] on div at bounding box center [356, 358] width 77 height 44
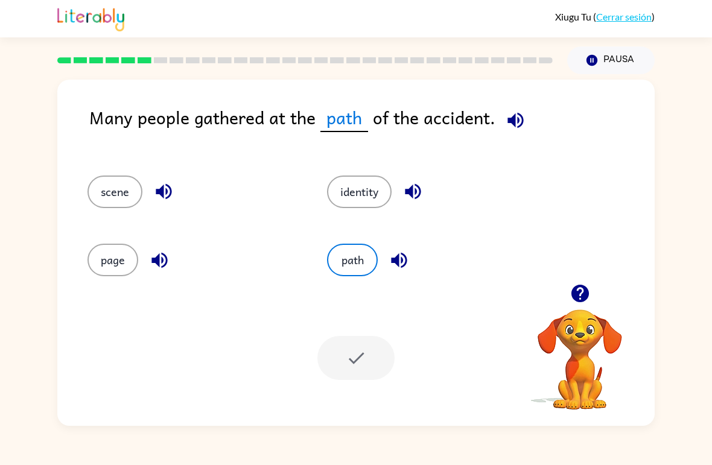
click at [357, 348] on div at bounding box center [356, 358] width 77 height 44
click at [376, 351] on div at bounding box center [356, 358] width 77 height 44
click at [377, 360] on div at bounding box center [356, 358] width 77 height 44
click at [352, 255] on button "path" at bounding box center [352, 260] width 51 height 33
click at [370, 372] on div at bounding box center [356, 358] width 77 height 44
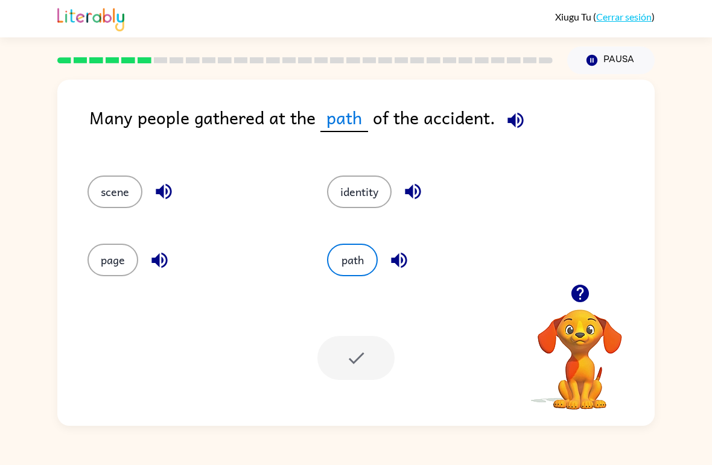
click at [368, 368] on div at bounding box center [356, 358] width 77 height 44
click at [406, 360] on div "Tu navegador debe admitir la reproducción de archivos .mp4 para usar Literably.…" at bounding box center [356, 358] width 598 height 136
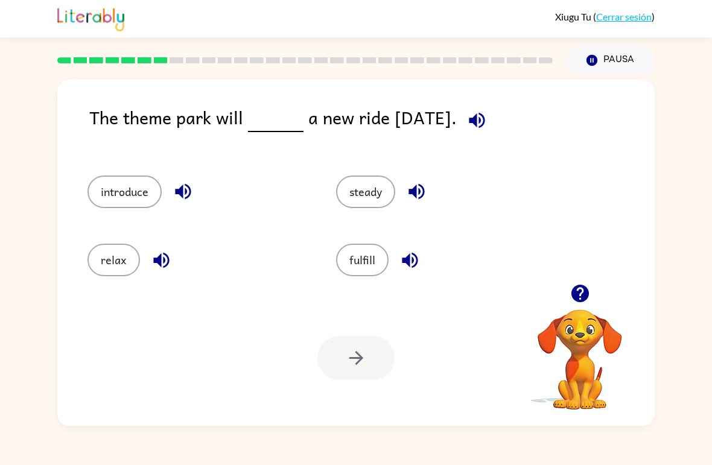
click at [104, 192] on button "introduce" at bounding box center [125, 192] width 74 height 33
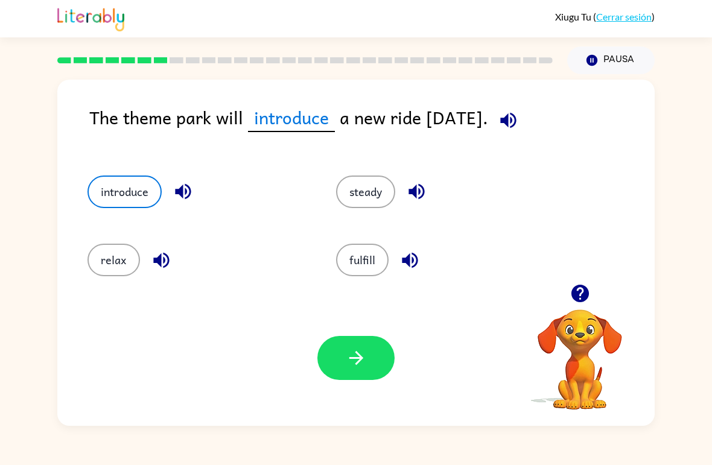
click at [350, 366] on icon "button" at bounding box center [356, 358] width 21 height 21
click at [360, 374] on div at bounding box center [356, 358] width 77 height 44
click at [367, 353] on div at bounding box center [356, 358] width 77 height 44
click at [356, 359] on div at bounding box center [356, 358] width 77 height 44
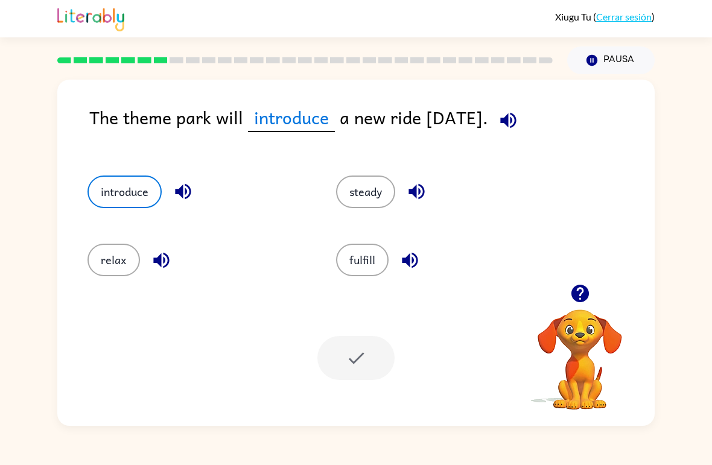
click at [367, 353] on div at bounding box center [356, 358] width 77 height 44
click at [367, 352] on div at bounding box center [356, 358] width 77 height 44
click at [381, 344] on div at bounding box center [356, 358] width 77 height 44
click at [371, 341] on div at bounding box center [356, 358] width 77 height 44
click at [373, 358] on div at bounding box center [356, 358] width 77 height 44
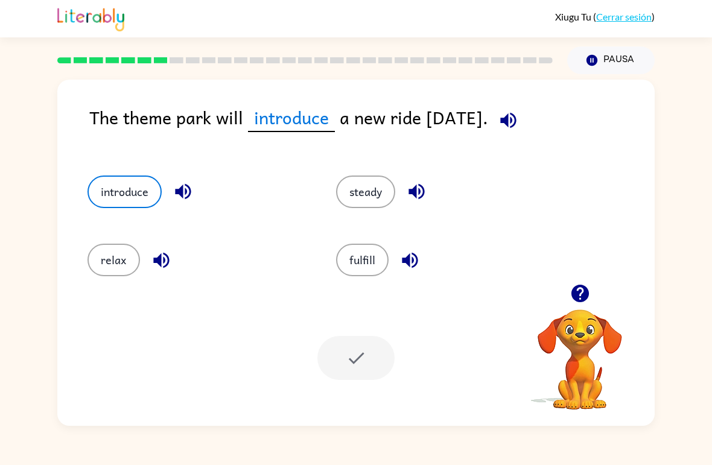
click at [371, 356] on div at bounding box center [356, 358] width 77 height 44
click at [372, 356] on div at bounding box center [356, 358] width 77 height 44
click at [371, 352] on div at bounding box center [356, 358] width 77 height 44
click at [373, 361] on div at bounding box center [356, 358] width 77 height 44
click at [370, 344] on div at bounding box center [356, 358] width 77 height 44
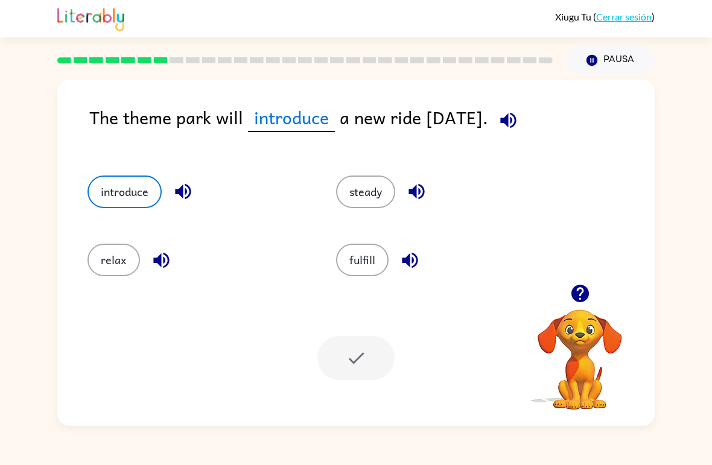
click at [363, 342] on div at bounding box center [356, 358] width 77 height 44
click at [374, 347] on div at bounding box center [356, 358] width 77 height 44
click at [377, 363] on div at bounding box center [356, 358] width 77 height 44
click at [376, 363] on div at bounding box center [356, 358] width 77 height 44
click at [356, 371] on div at bounding box center [356, 358] width 77 height 44
